Goal: Task Accomplishment & Management: Use online tool/utility

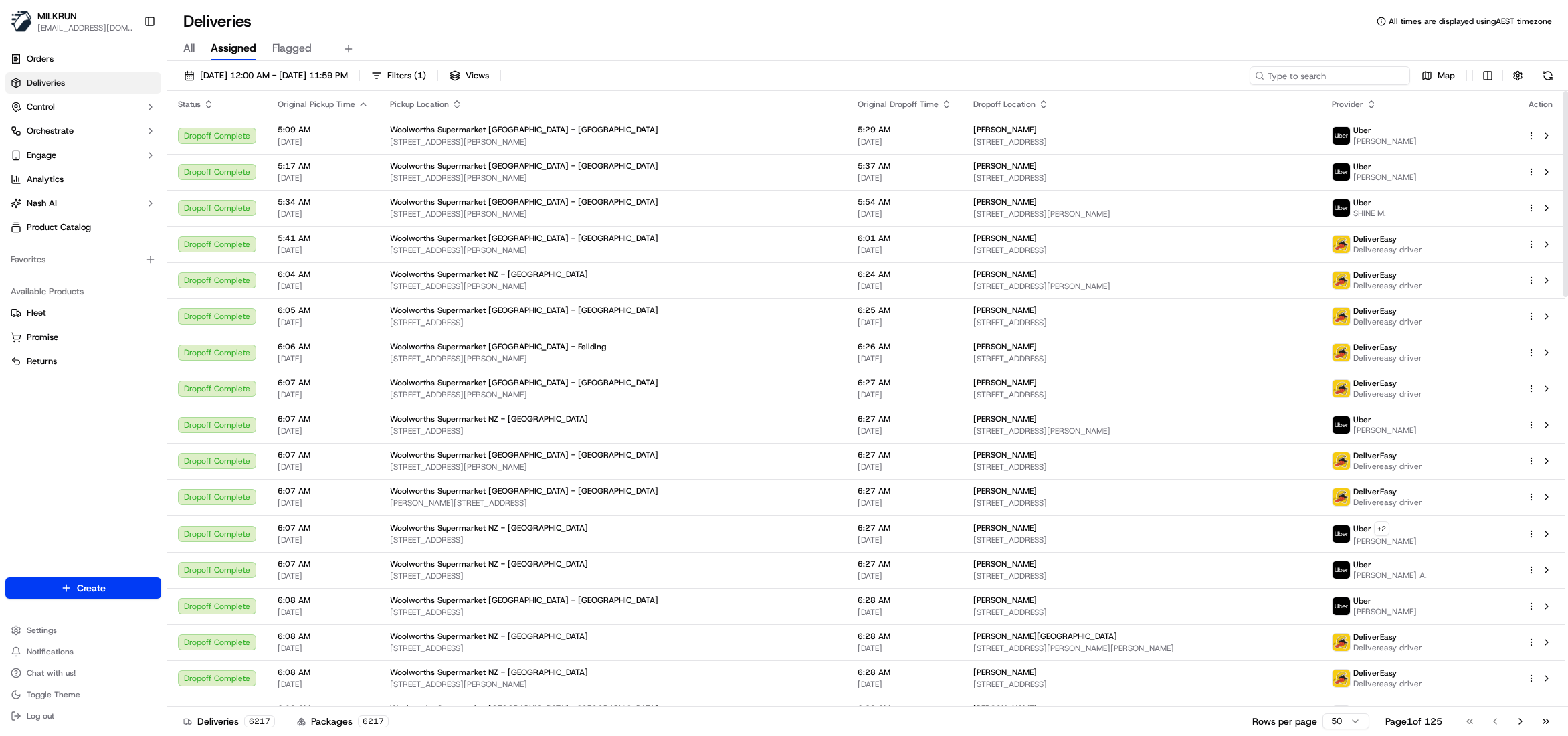
click at [1327, 76] on input at bounding box center [1329, 75] width 160 height 18
paste input "b85c09cb-5e46-44be-8085-94bdd137e140"
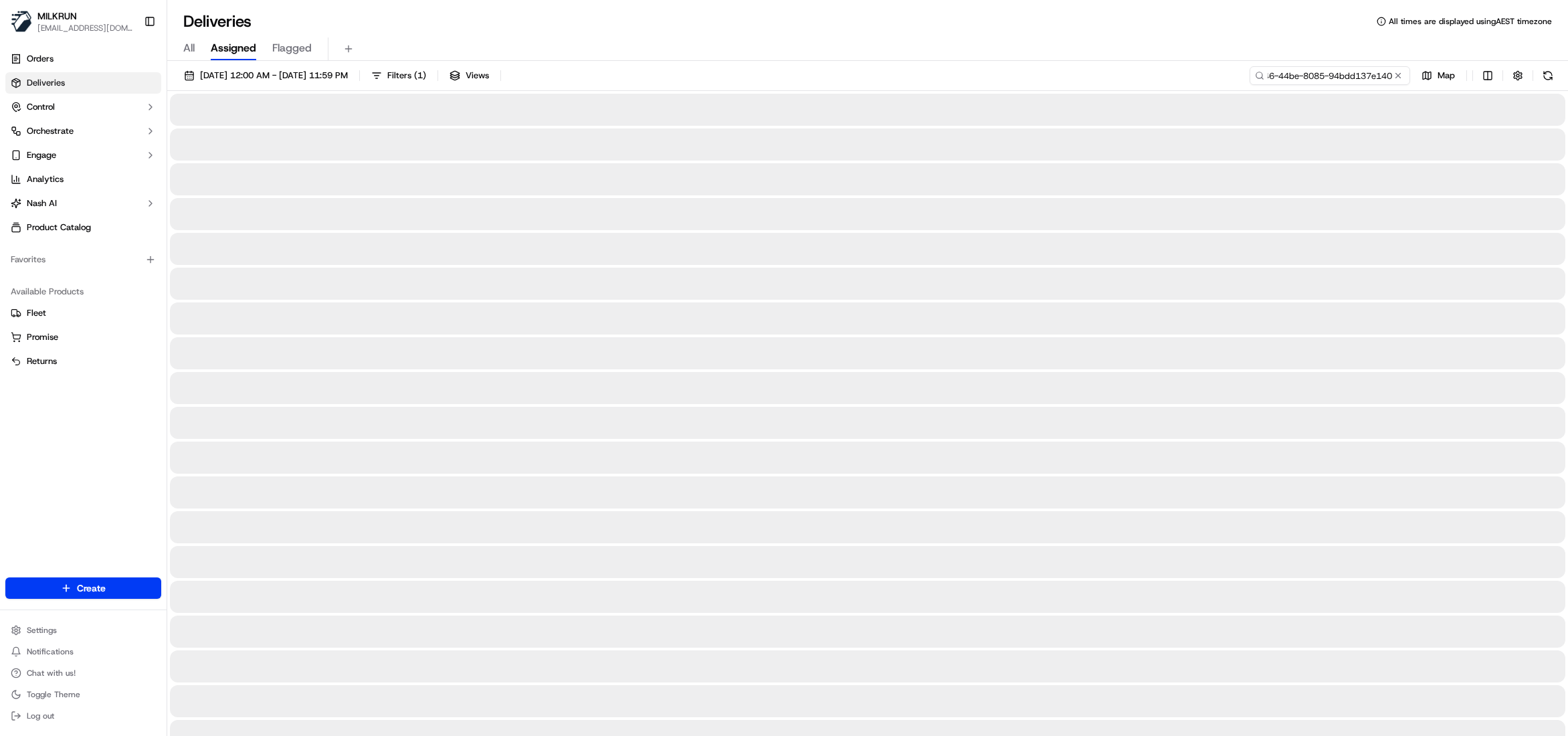
type input "b85c09cb-5e46-44be-8085-94bdd137e140"
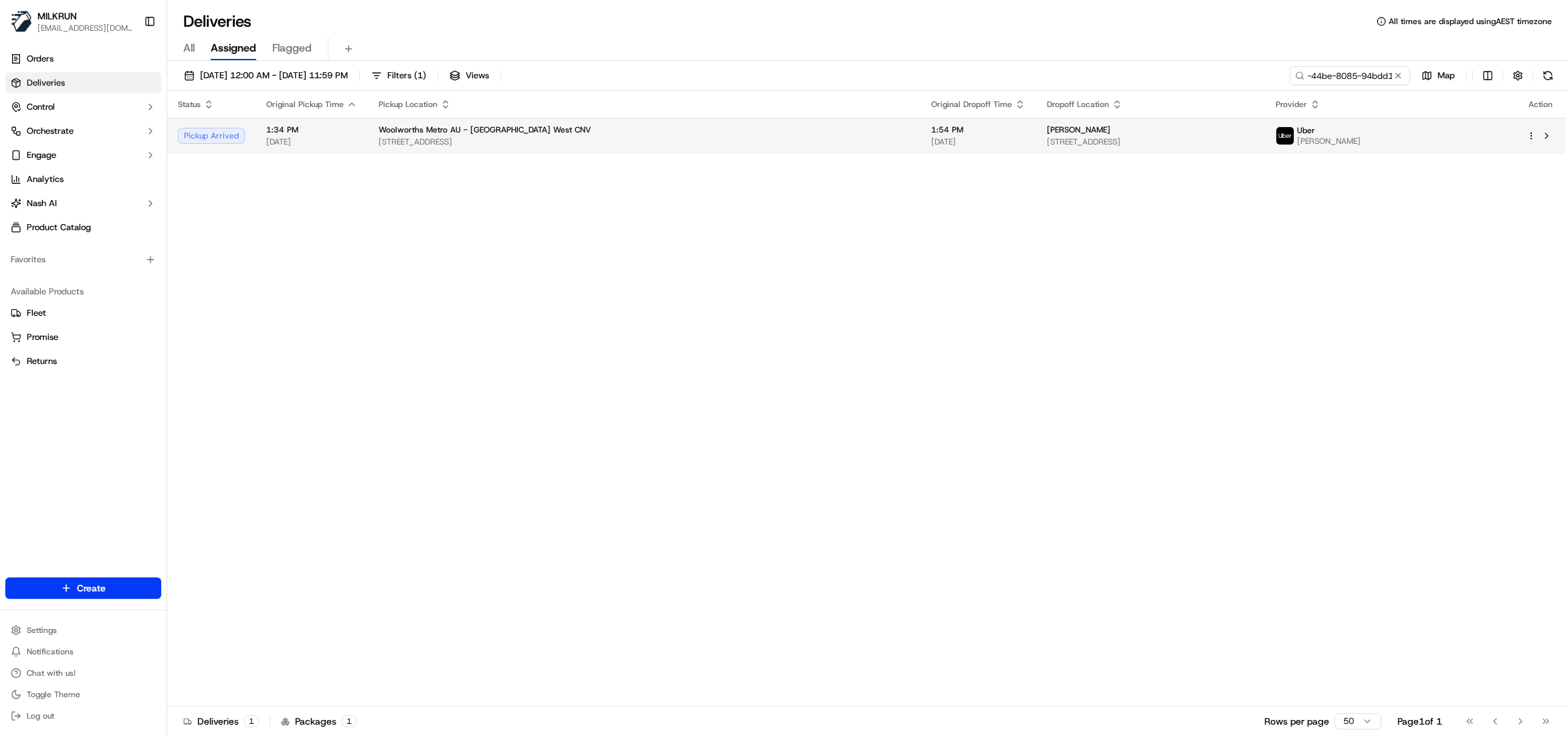
click at [931, 142] on span "[DATE]" at bounding box center [978, 142] width 94 height 11
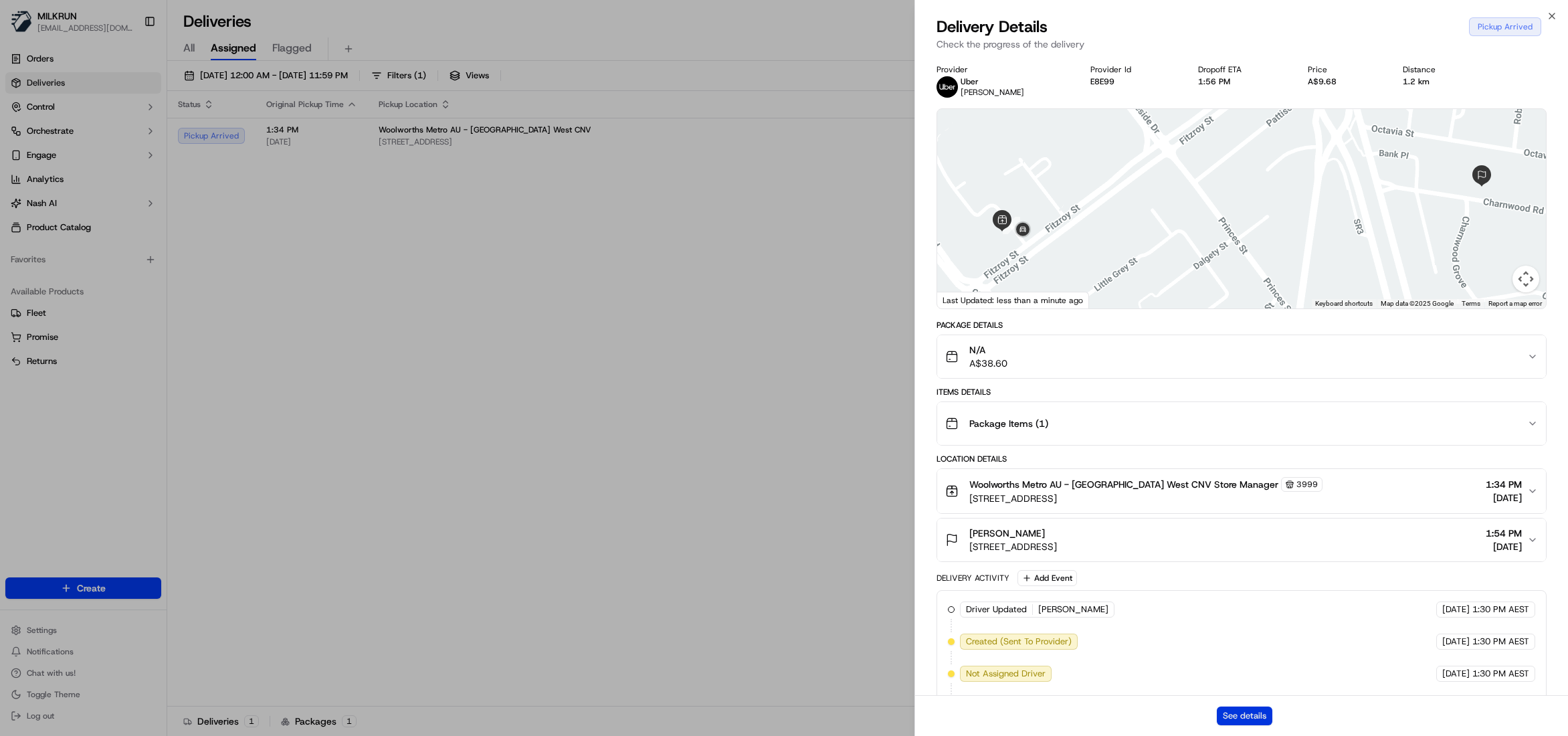
click at [1246, 723] on button "See details" at bounding box center [1244, 716] width 55 height 18
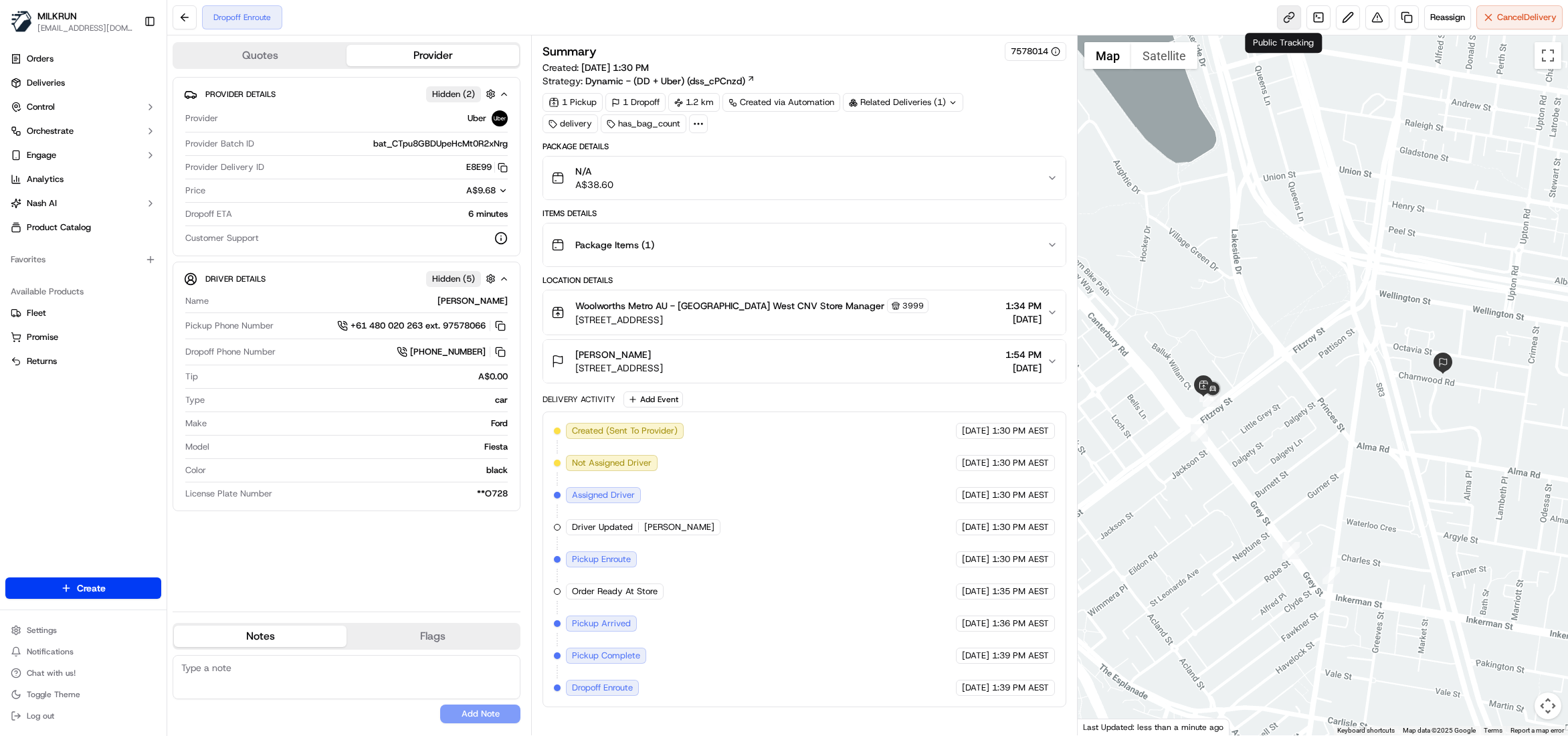
drag, startPoint x: 1280, startPoint y: 12, endPoint x: 1169, endPoint y: 4, distance: 111.3
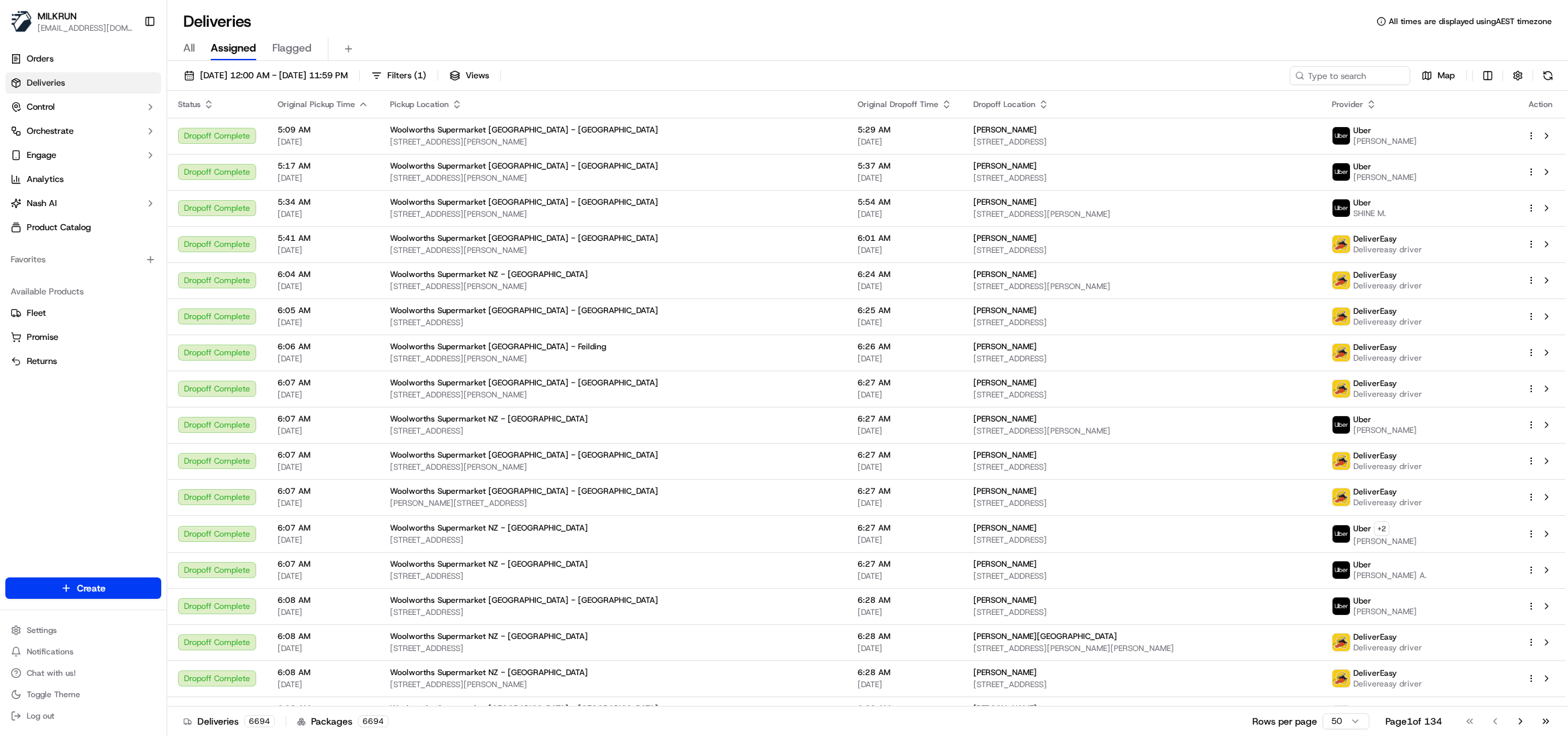
click at [189, 53] on span "All" at bounding box center [189, 48] width 12 height 16
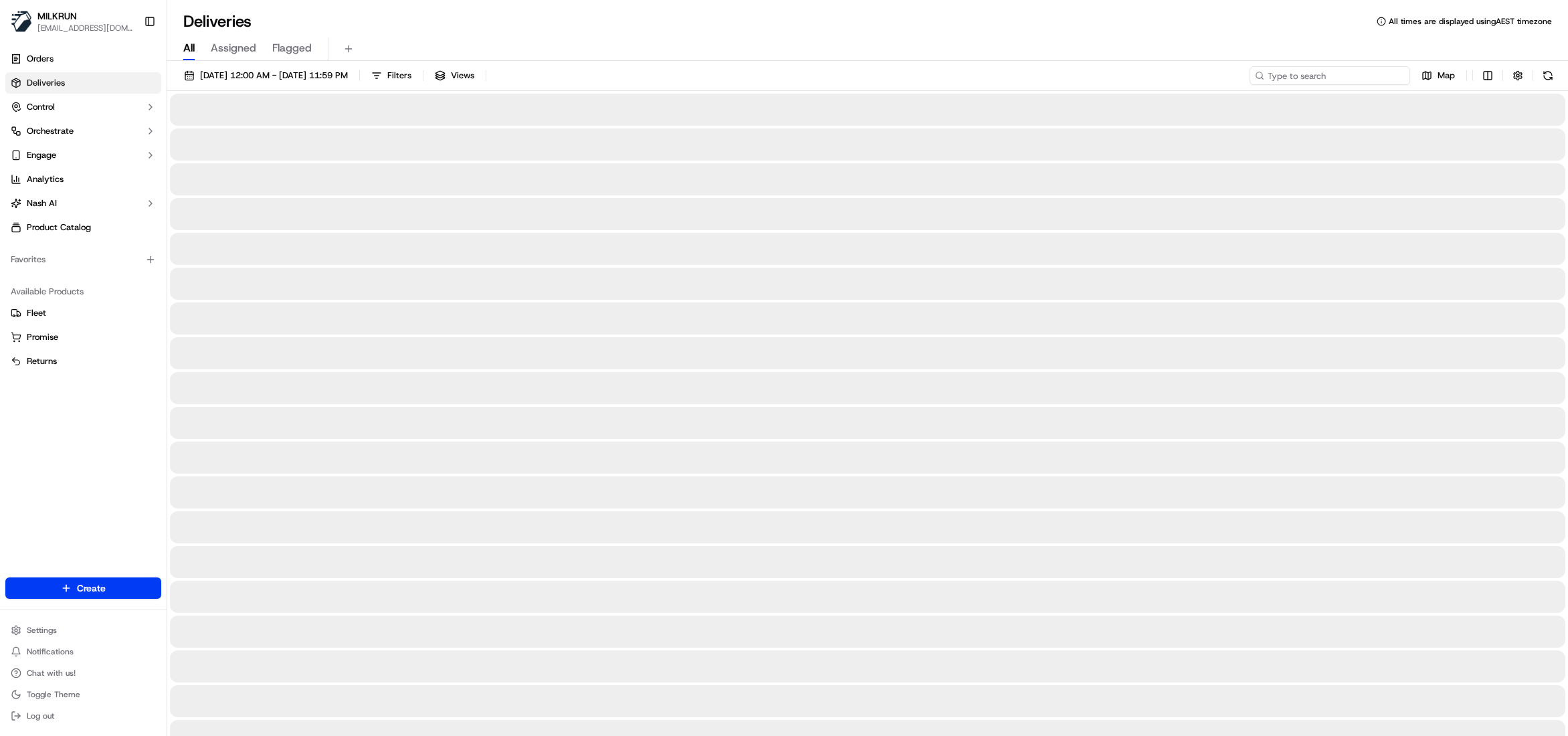
click at [1344, 82] on input at bounding box center [1329, 75] width 160 height 18
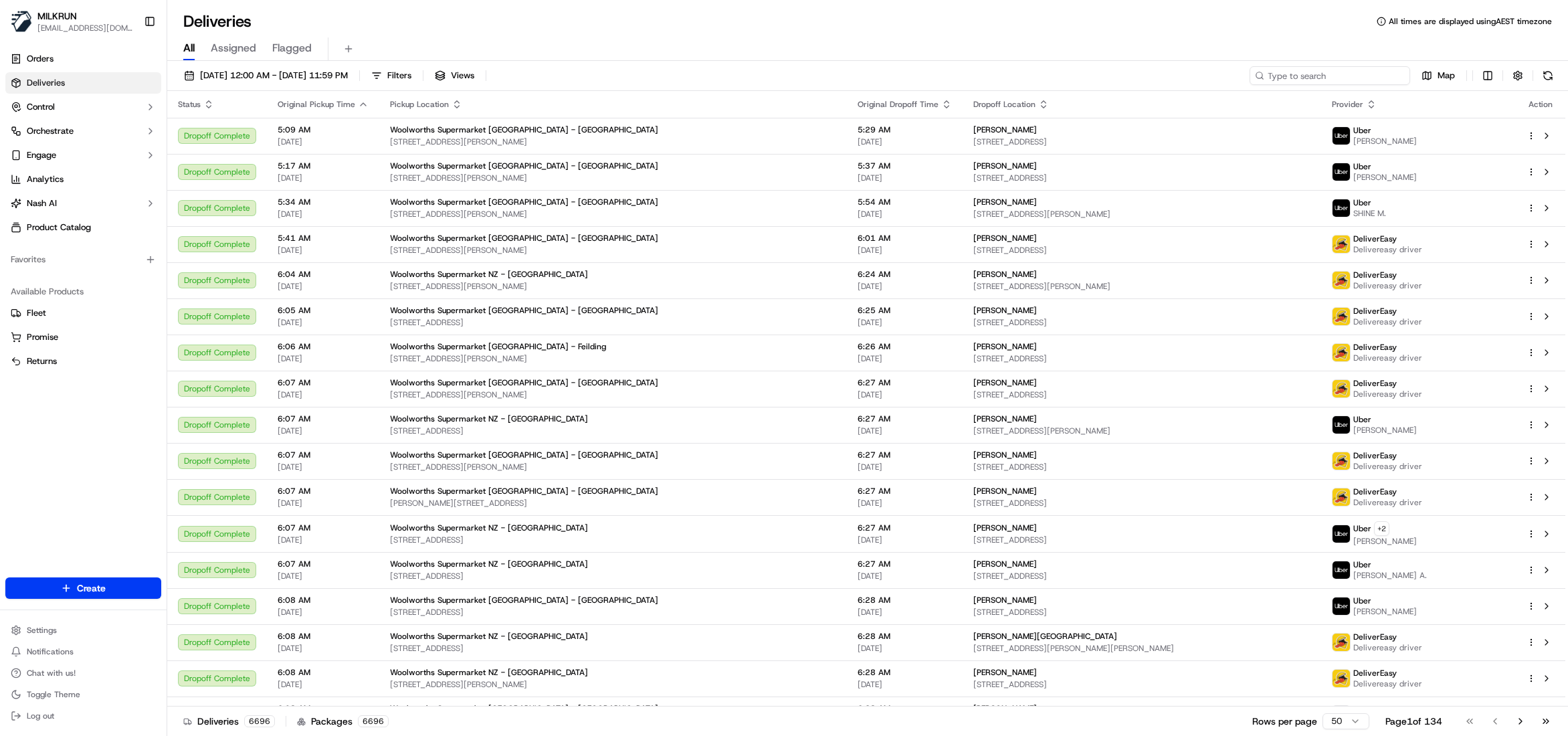
paste input "cc7e14e4-db3d-4020-8c82-ffad970b3f7c"
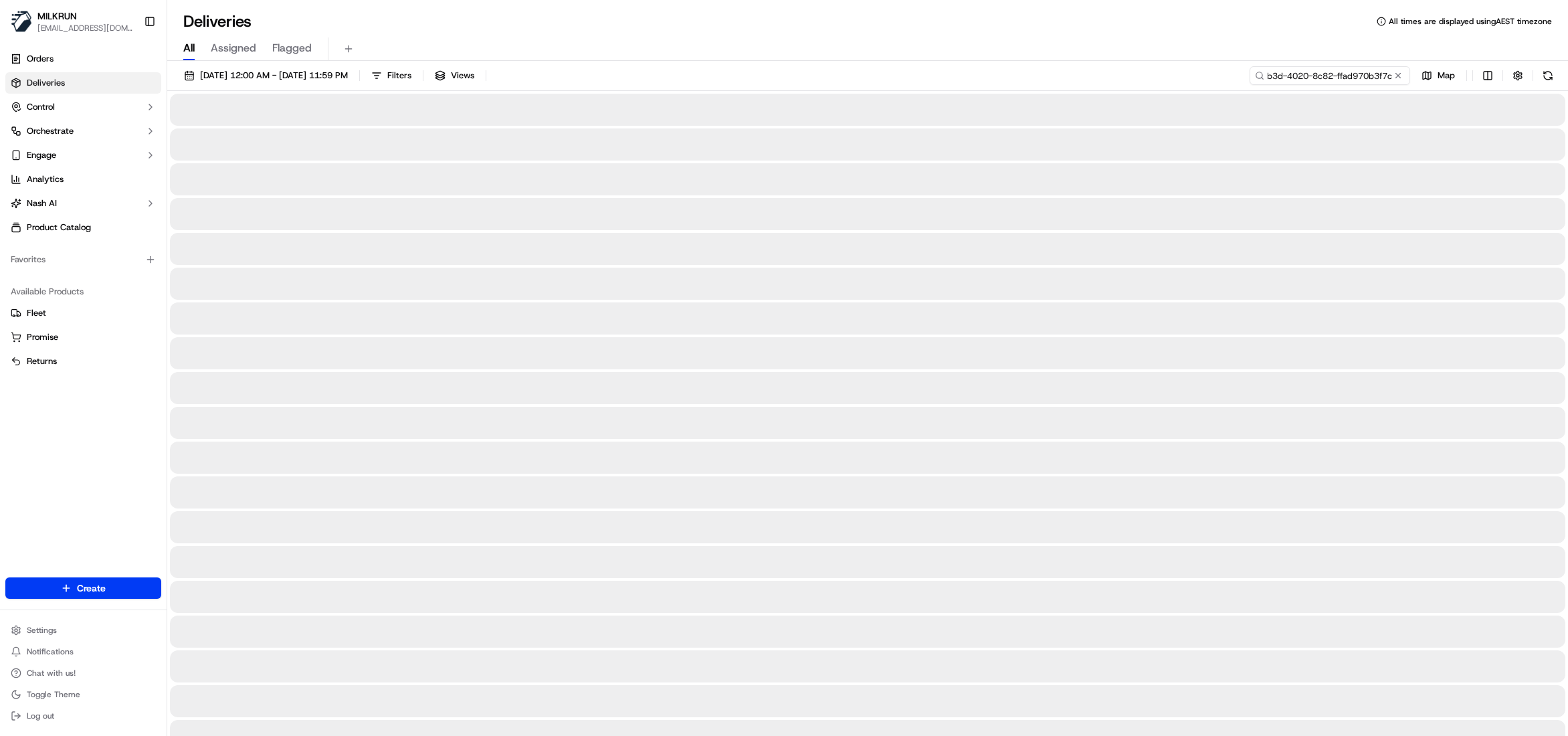
type input "cc7e14e4-db3d-4020-8c82-ffad970b3f7c"
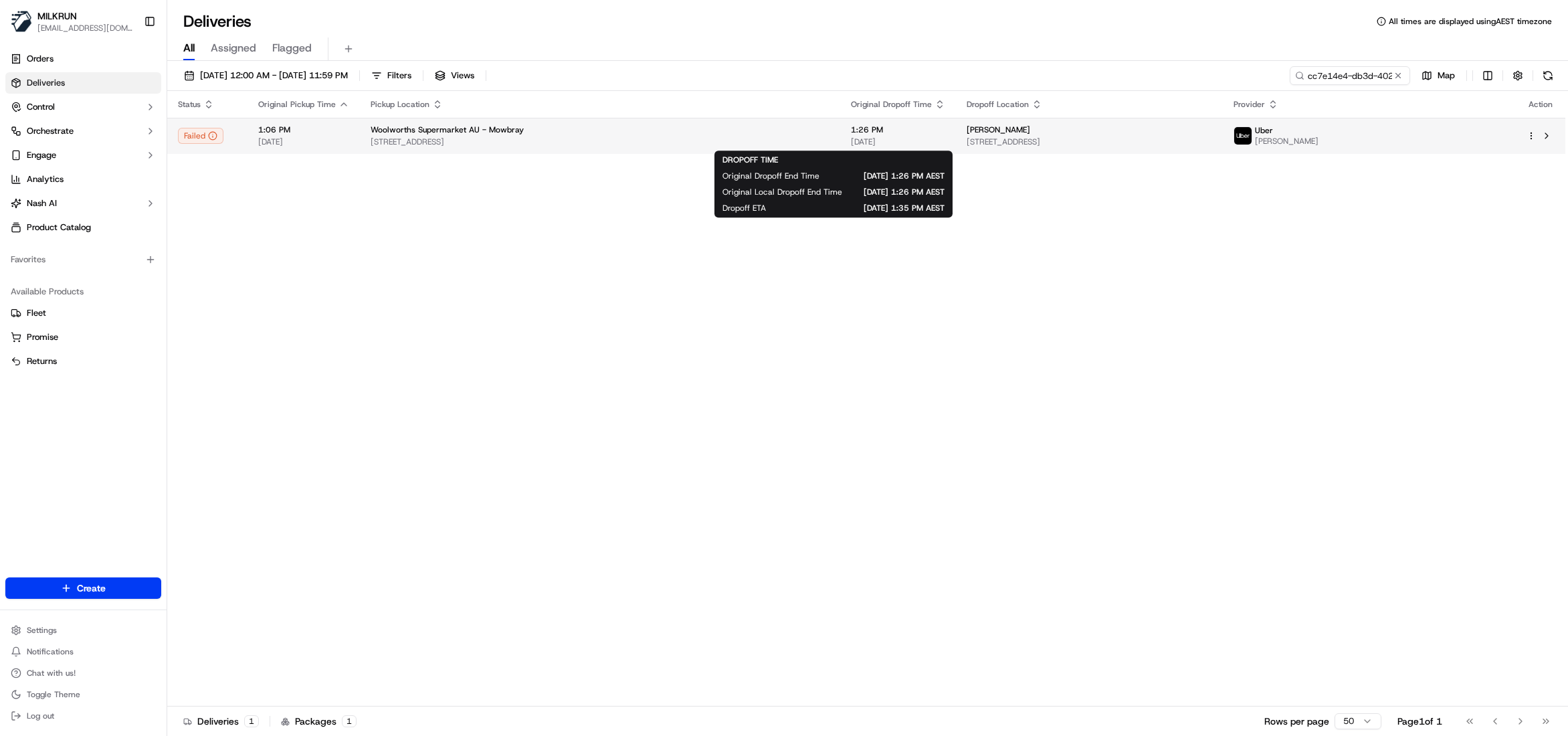
click at [886, 136] on div "1:26 PM 18/09/2025" at bounding box center [898, 135] width 94 height 23
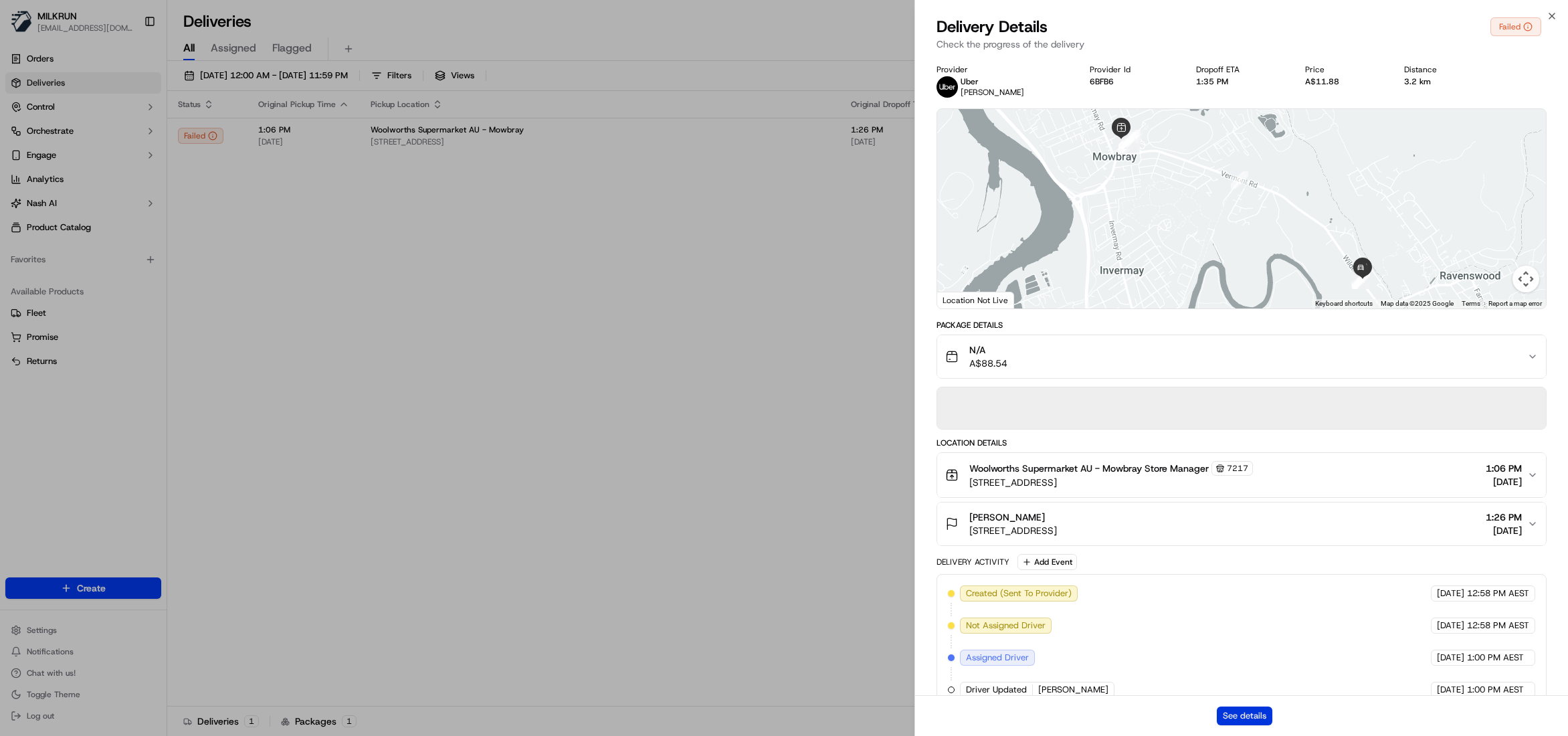
click at [1246, 716] on button "See details" at bounding box center [1244, 716] width 55 height 18
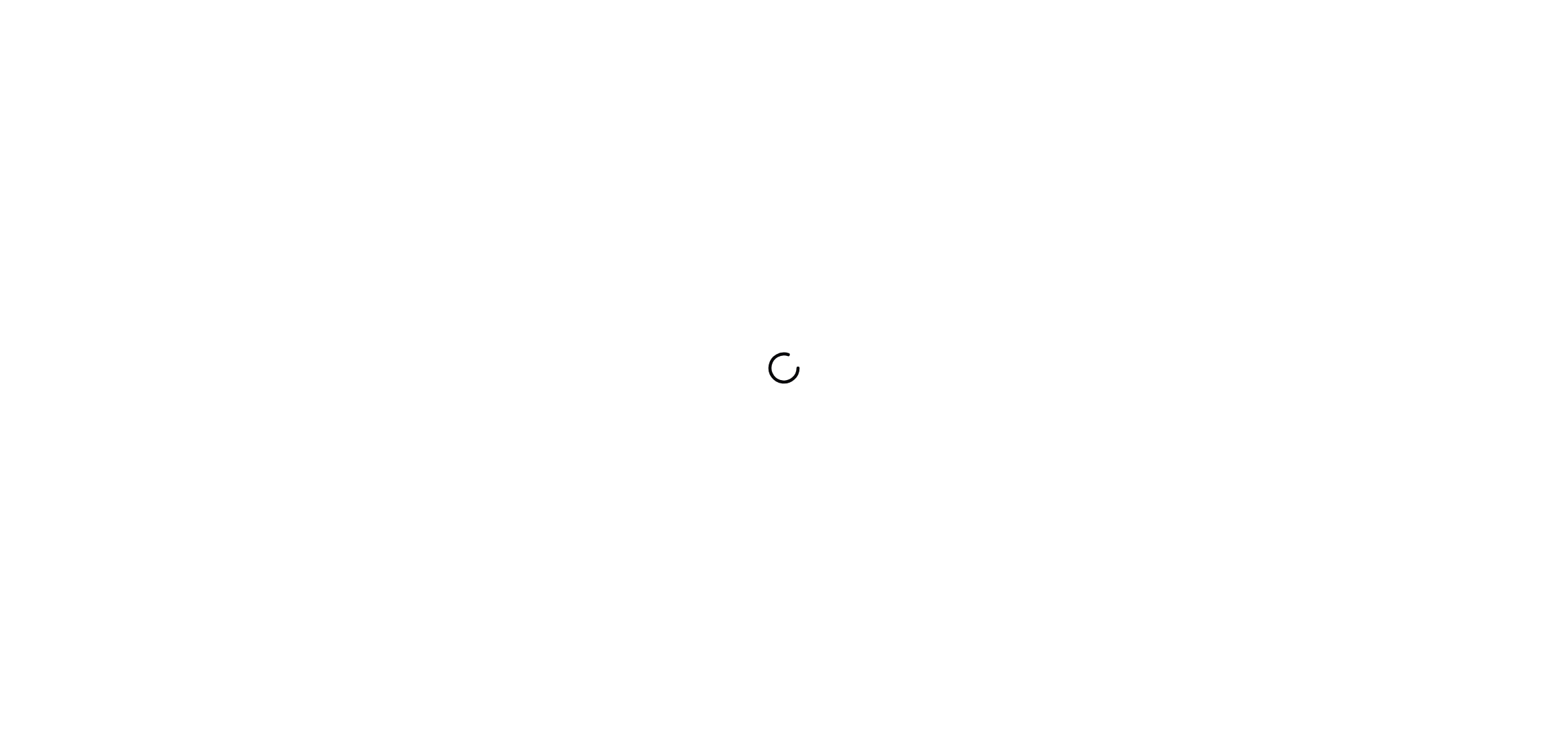
click at [1074, 193] on div at bounding box center [784, 368] width 1568 height 736
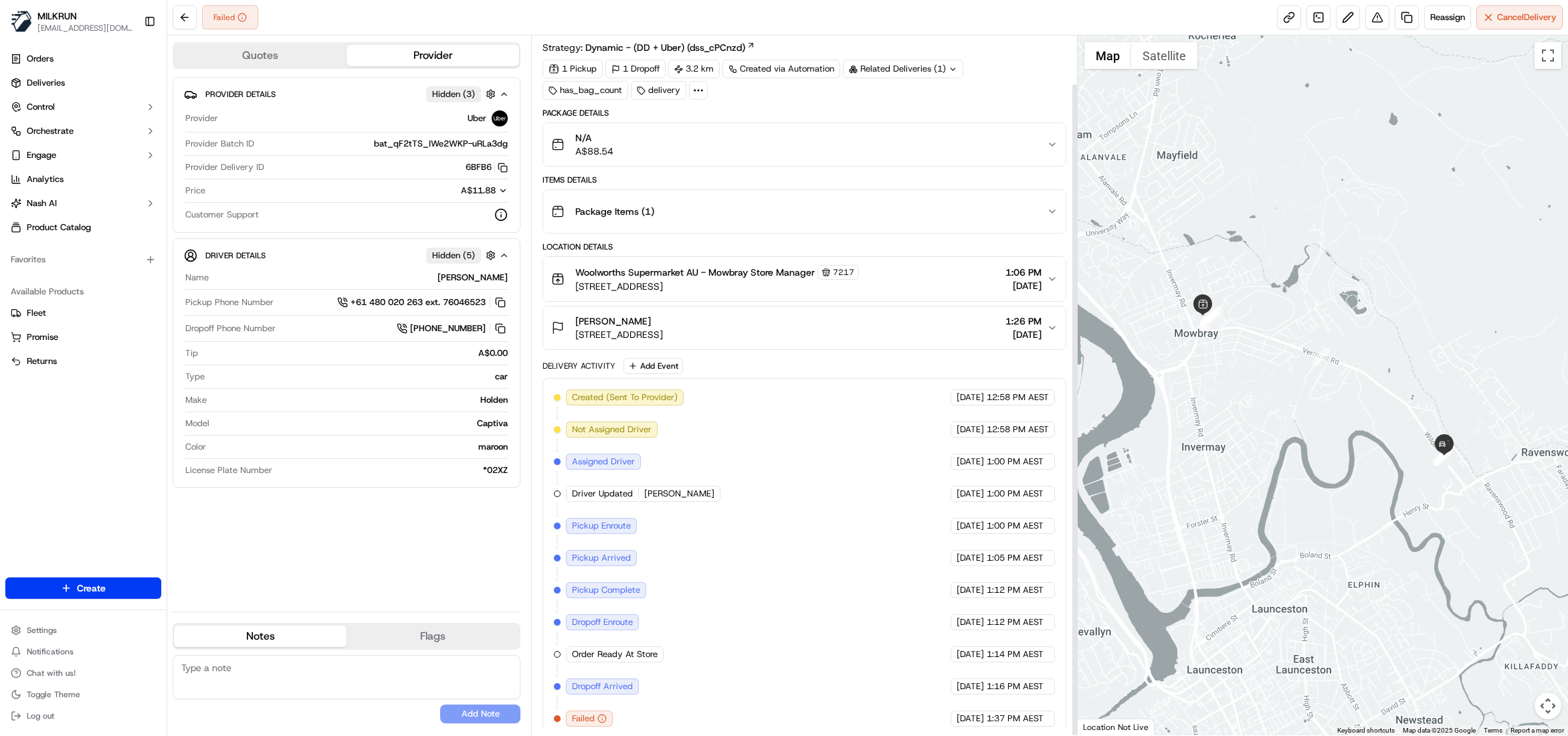
scroll to position [52, 0]
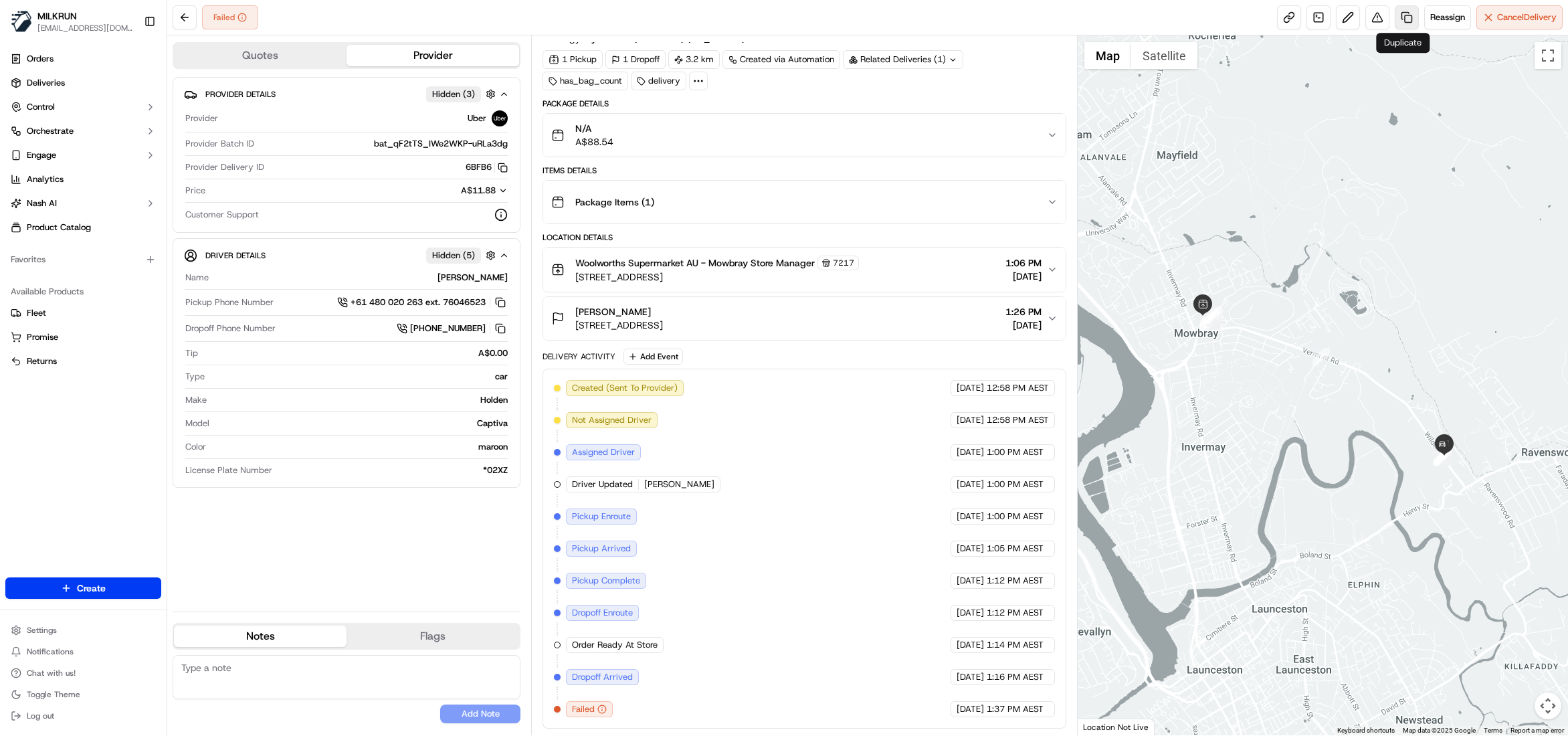
click at [1405, 23] on link at bounding box center [1406, 17] width 24 height 24
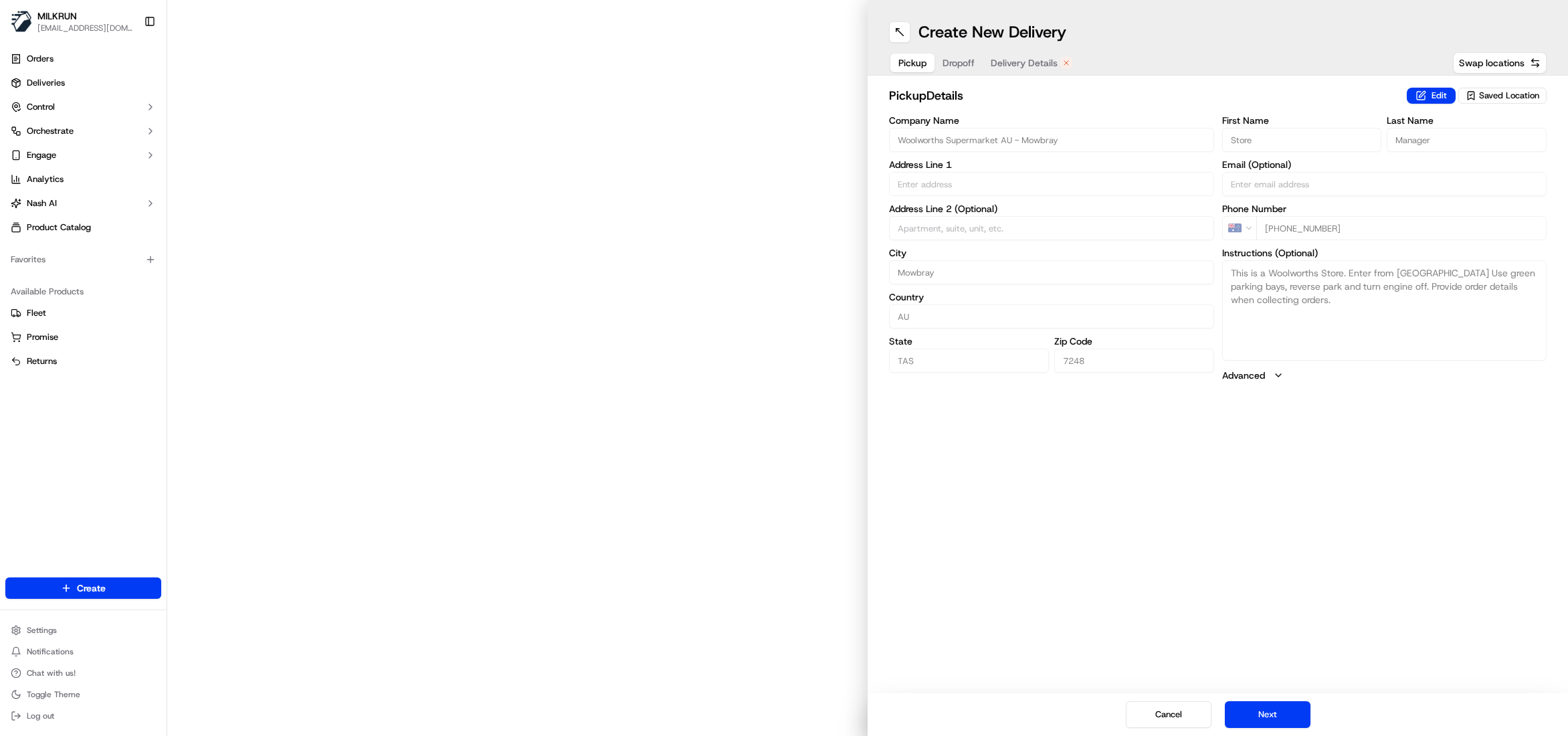
type input "262 Invermay Rd"
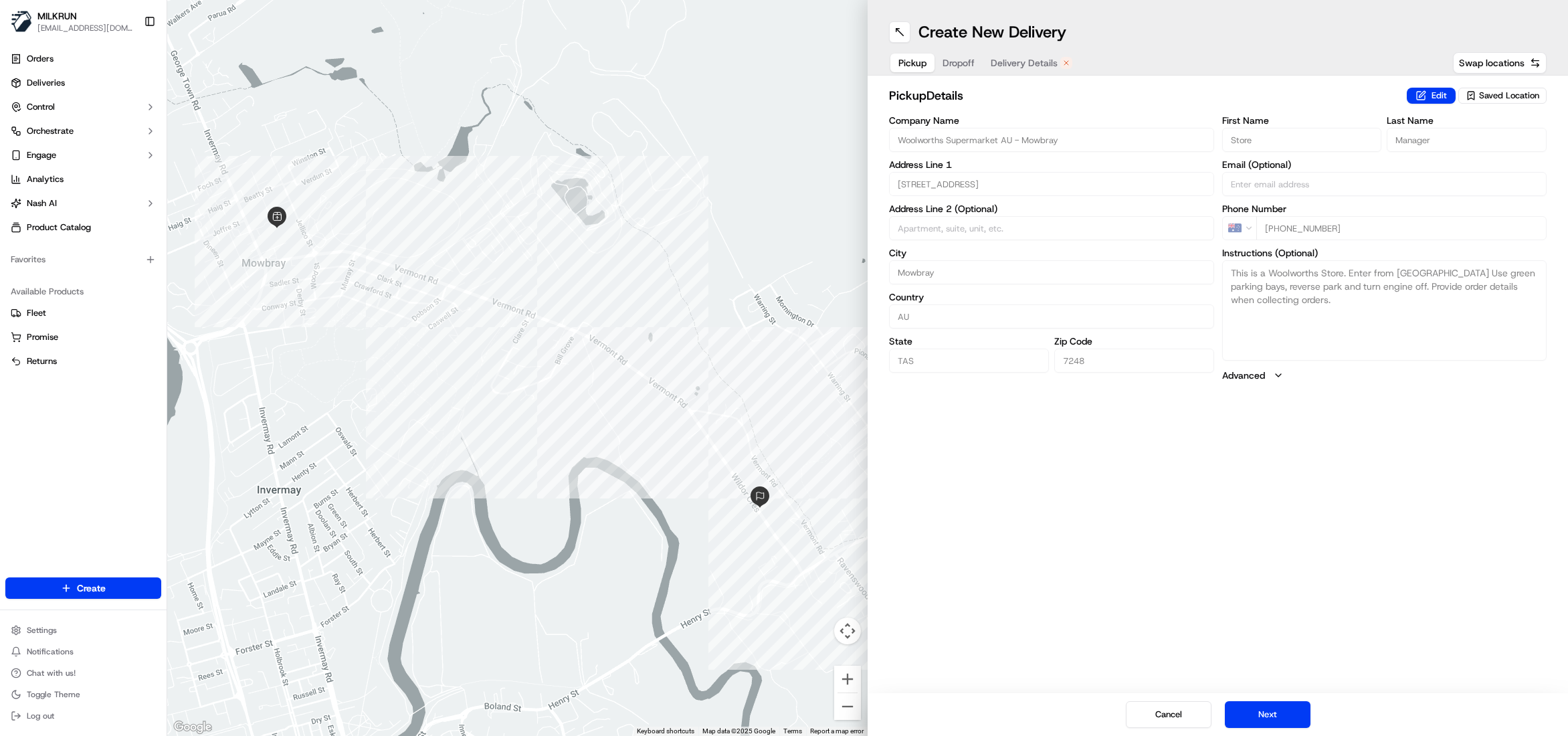
click at [1029, 63] on span "Delivery Details" at bounding box center [1024, 63] width 67 height 14
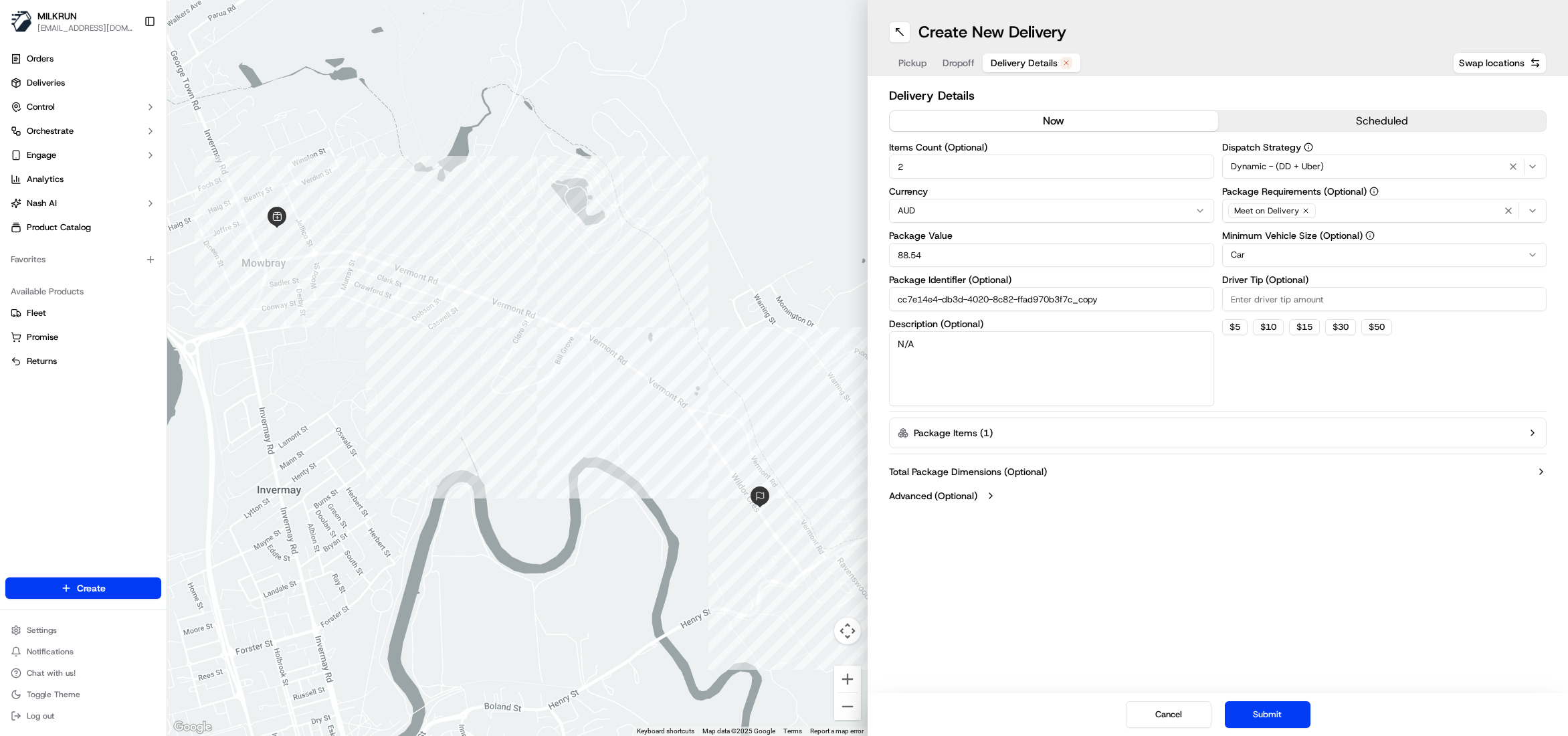
click at [1010, 118] on button "now" at bounding box center [1054, 121] width 329 height 20
click at [1260, 717] on button "Submit" at bounding box center [1267, 714] width 86 height 27
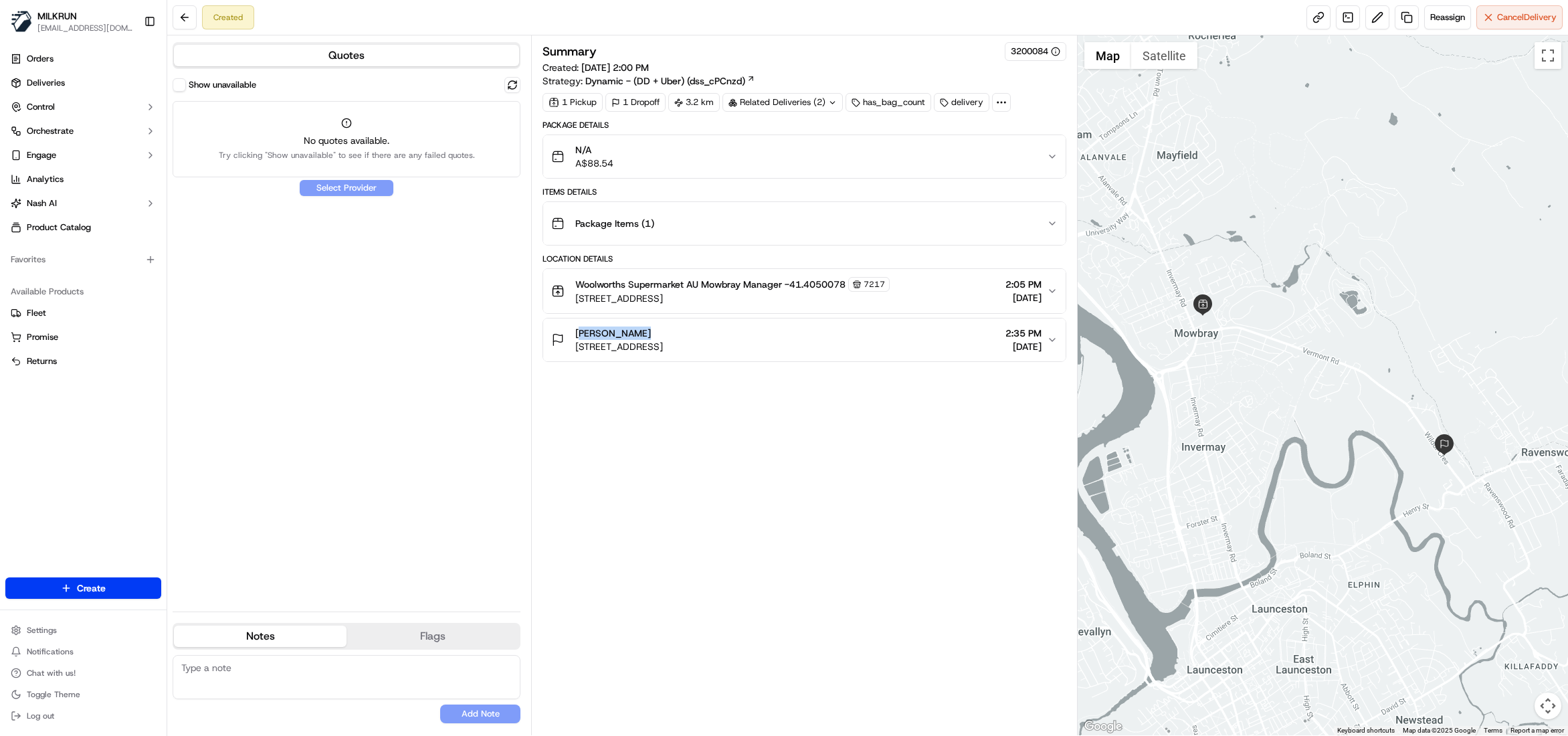
drag, startPoint x: 651, startPoint y: 337, endPoint x: 563, endPoint y: 323, distance: 89.1
click at [563, 324] on button "Tyren Warren 65 Wildor Cres, Ravenswood TAS 7250, Australia 2:35 PM 18/09/2025" at bounding box center [804, 340] width 522 height 43
click at [52, 83] on span "Deliveries" at bounding box center [46, 83] width 38 height 12
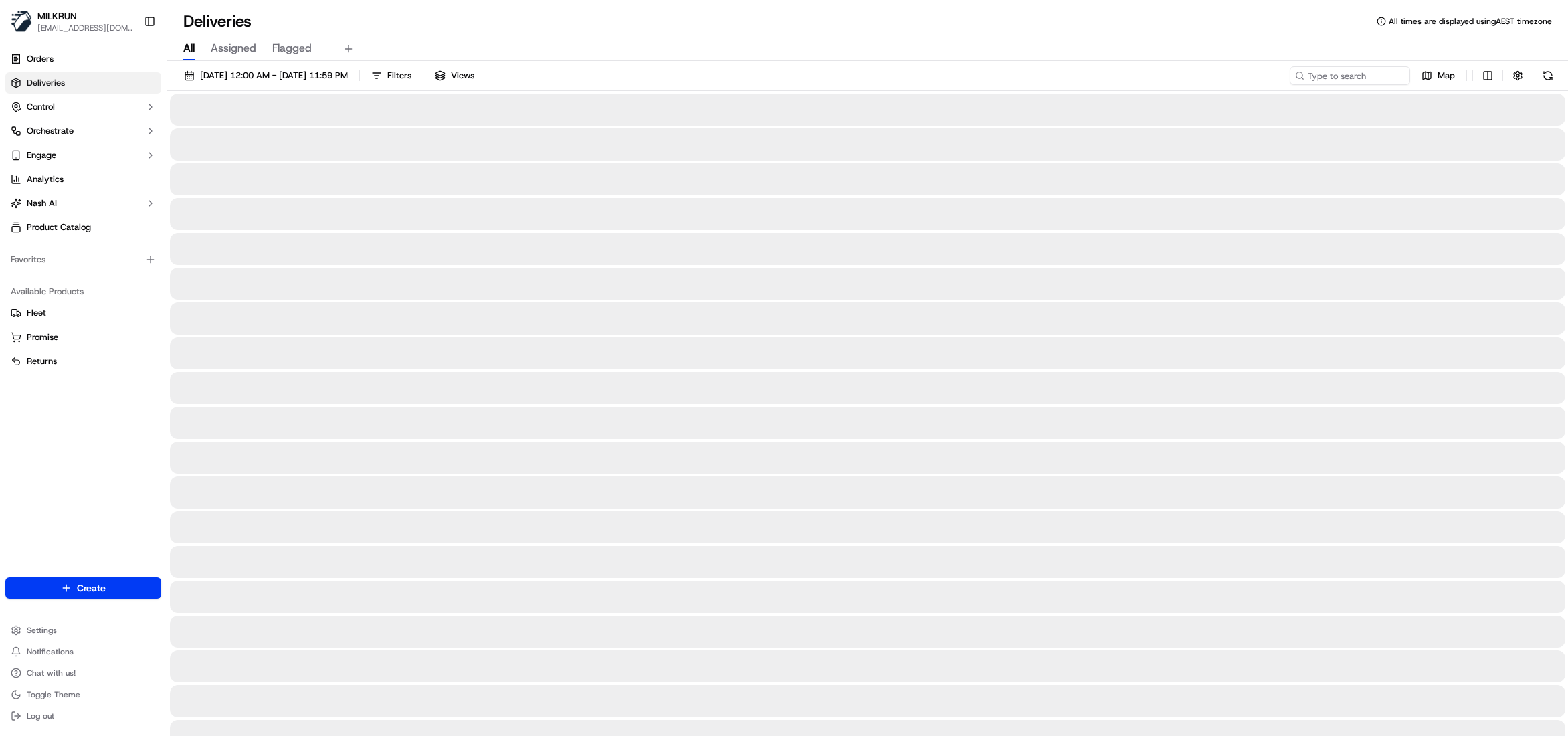
click at [189, 48] on span "All" at bounding box center [189, 48] width 12 height 16
click at [1333, 71] on input at bounding box center [1329, 75] width 160 height 18
paste input "[PERSON_NAME]"
type input "[PERSON_NAME]"
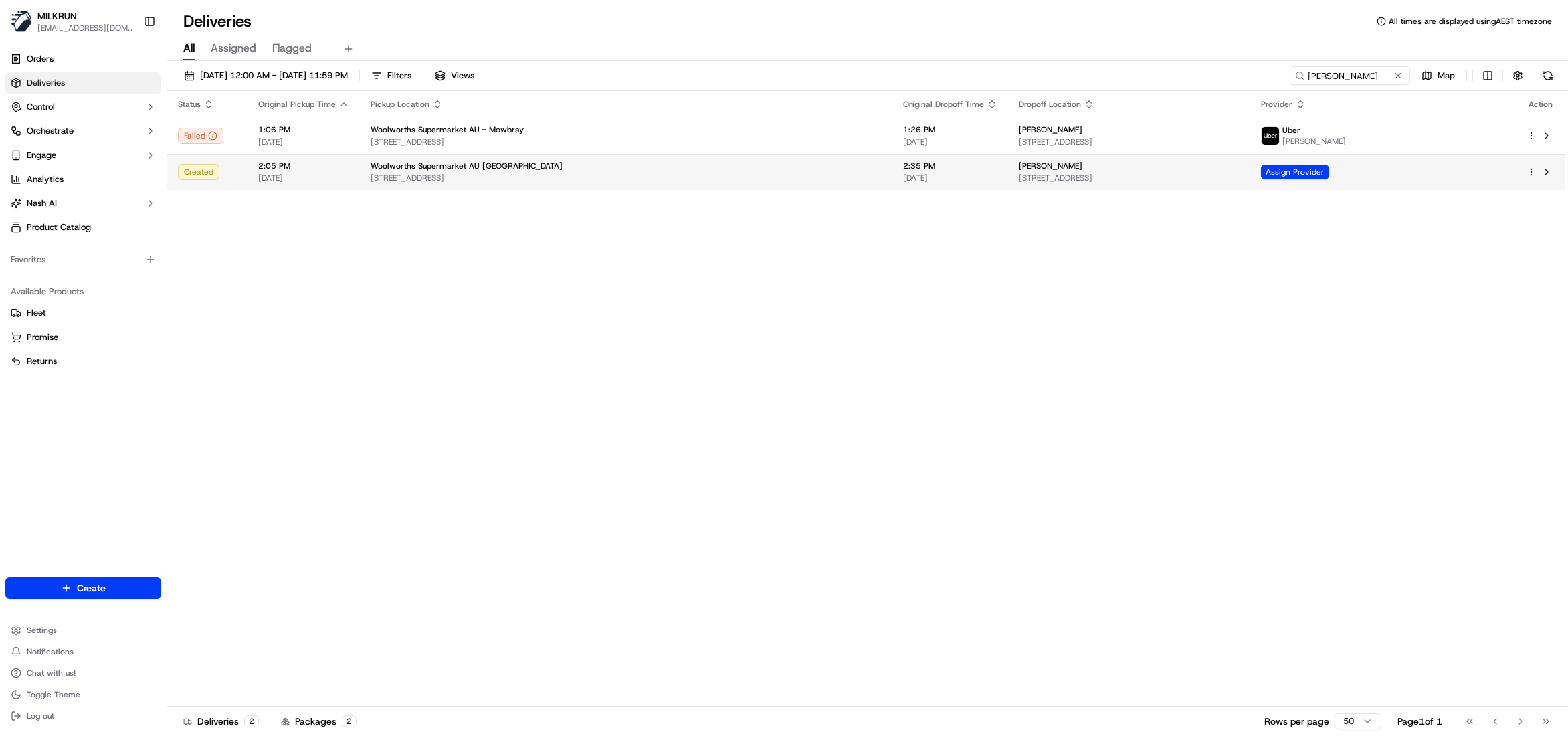
click at [526, 171] on div "Woolworths Supermarket AU Mowbray" at bounding box center [627, 166] width 511 height 11
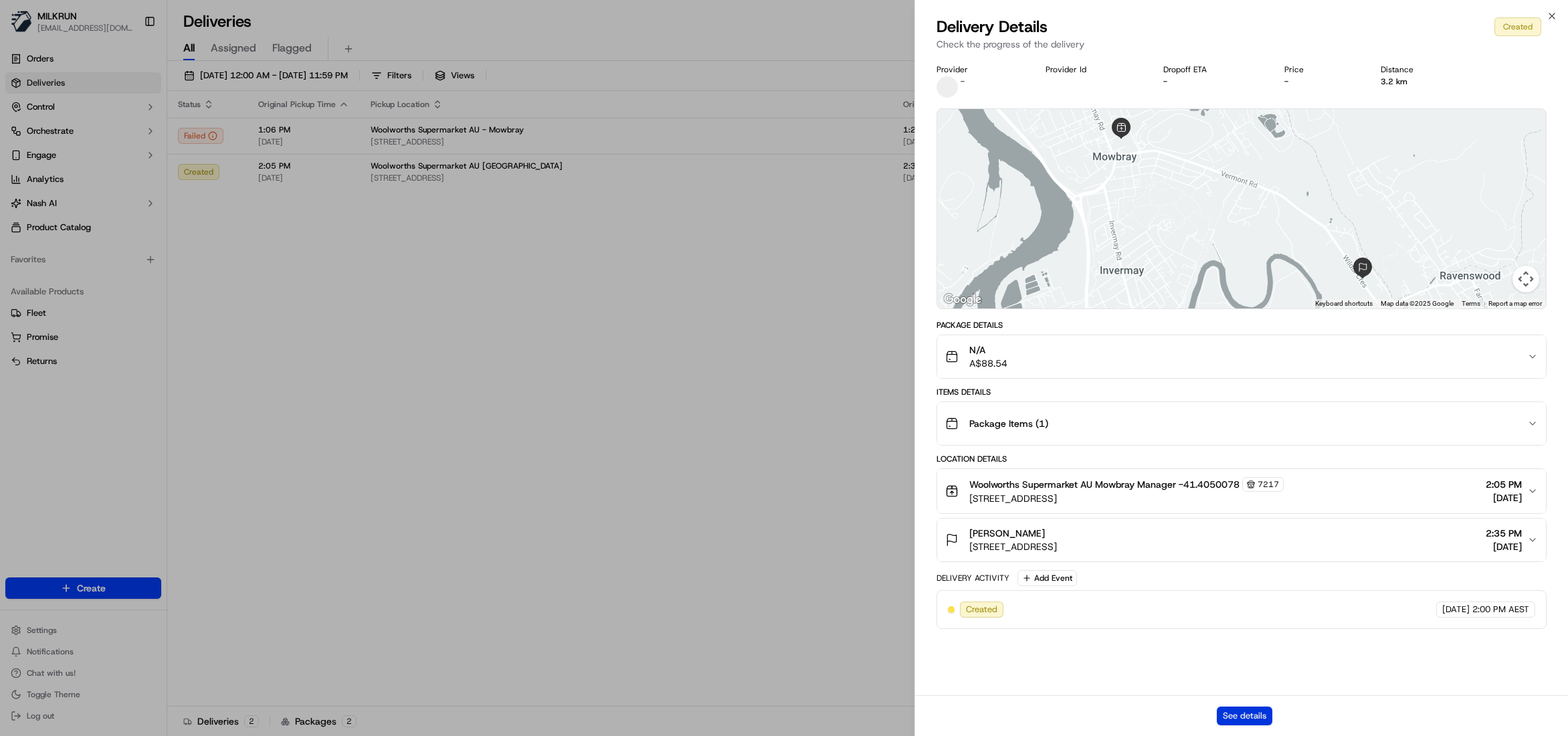
click at [1256, 713] on button "See details" at bounding box center [1244, 716] width 55 height 18
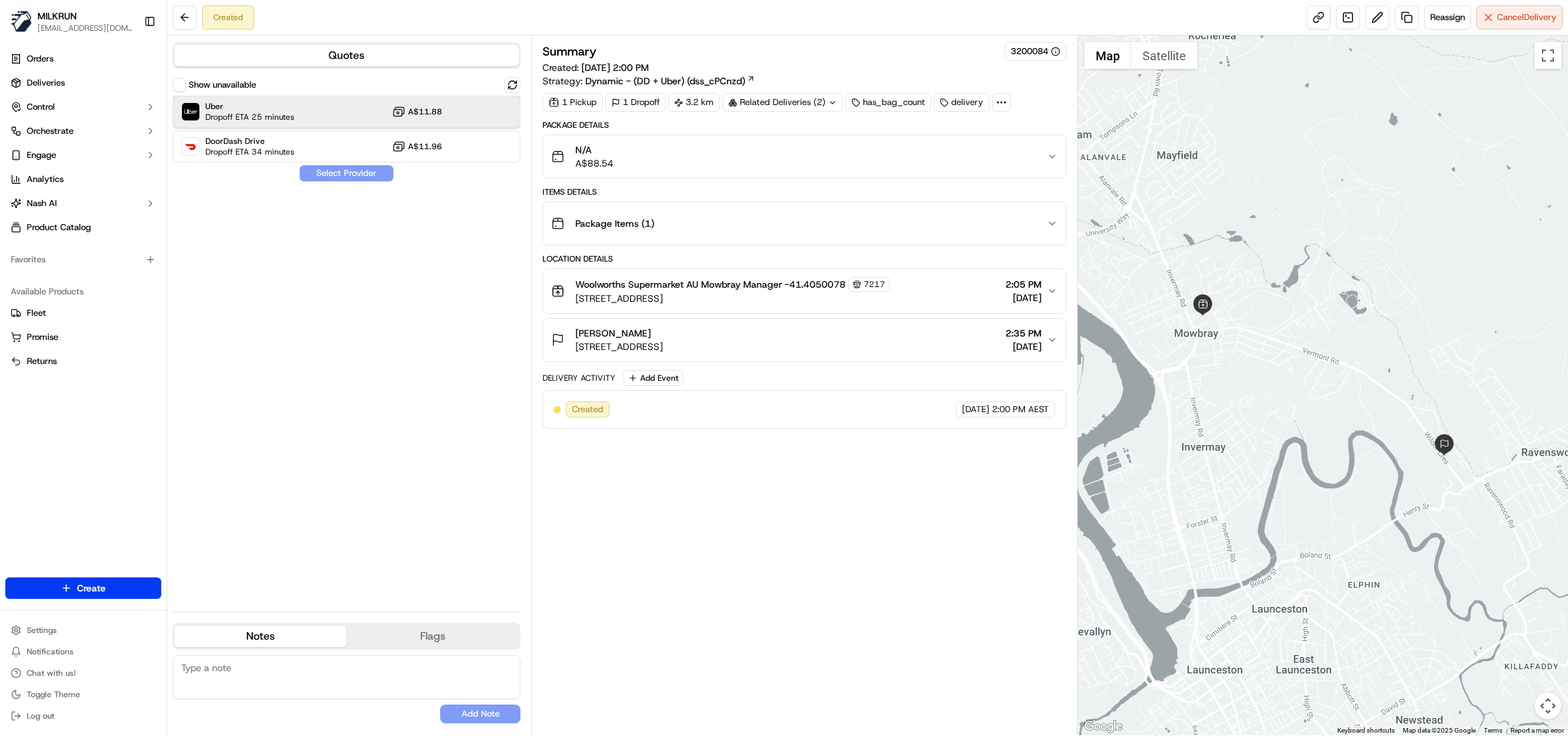
click at [280, 107] on span "Uber" at bounding box center [250, 106] width 89 height 11
click at [357, 174] on button "Assign Provider" at bounding box center [346, 173] width 95 height 16
